Goal: Ask a question

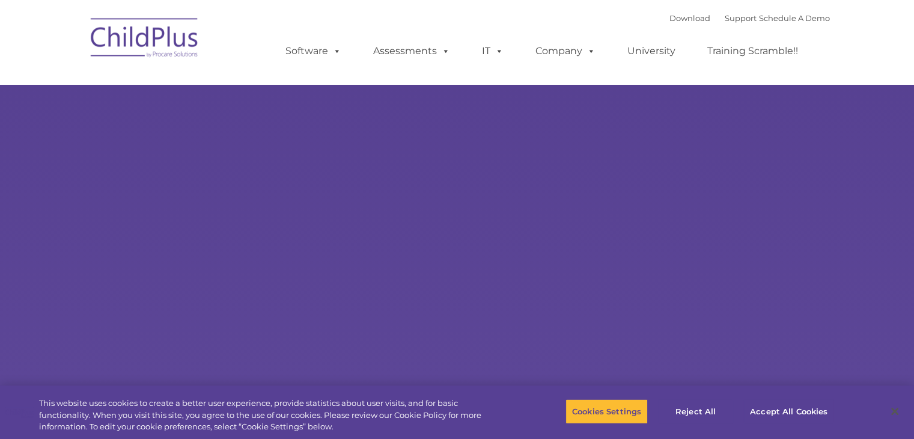
select select "MEDIUM"
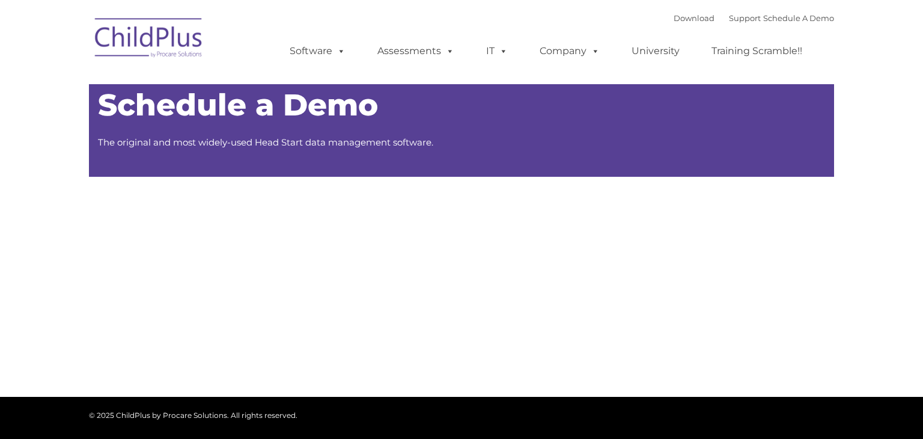
type input ""
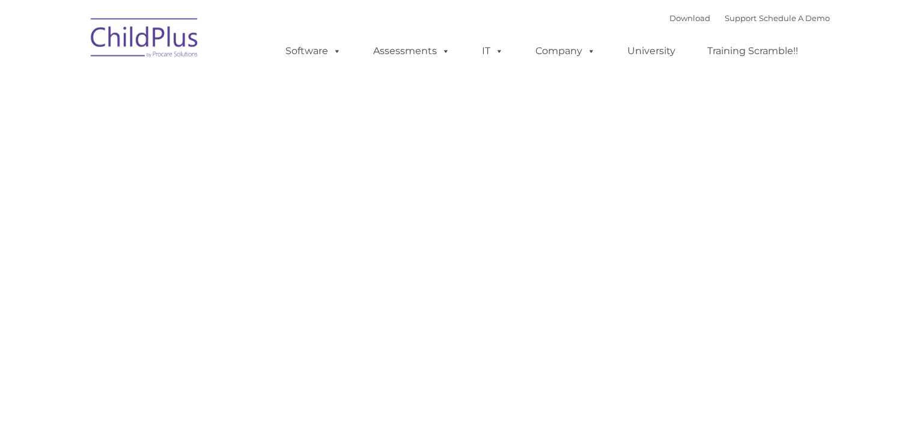
type input ""
